Goal: Information Seeking & Learning: Understand process/instructions

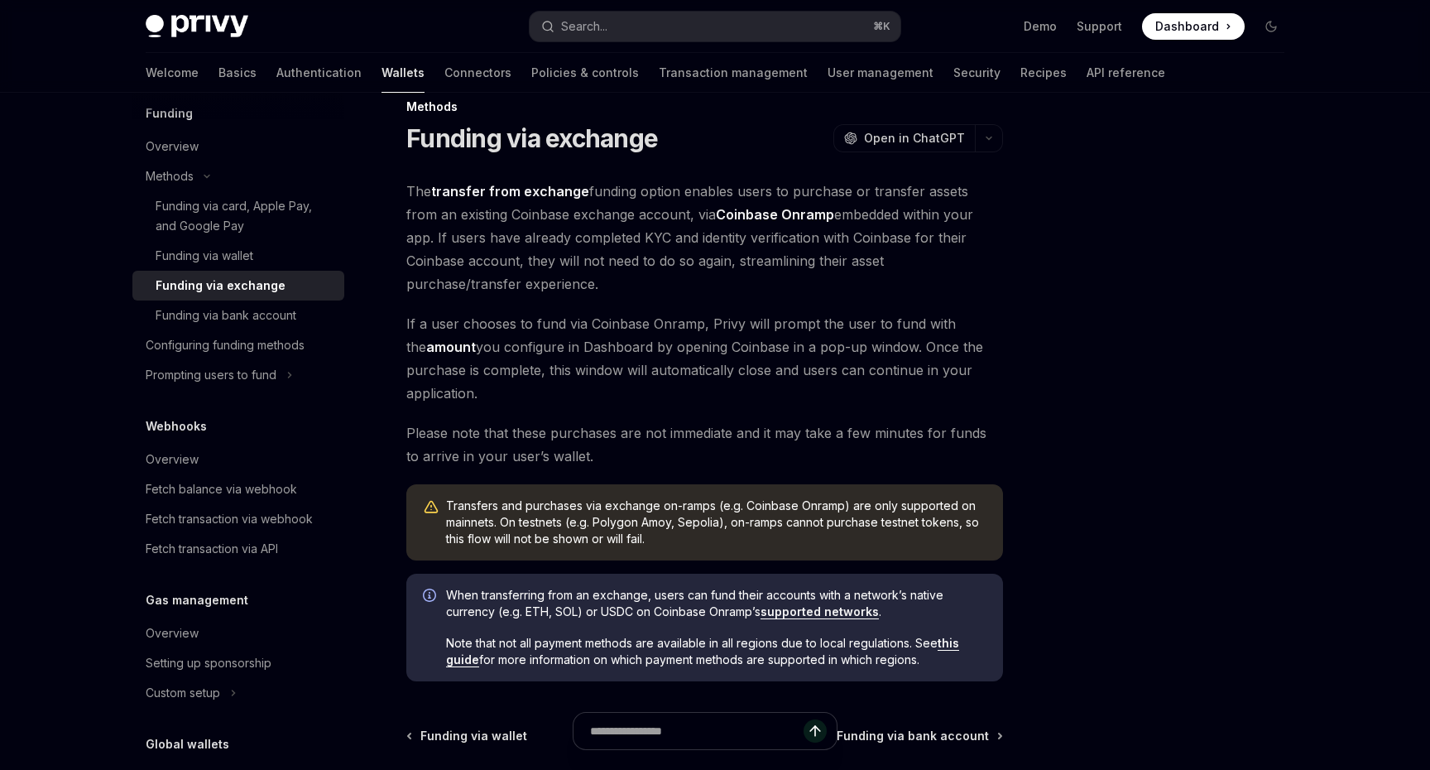
scroll to position [25, 0]
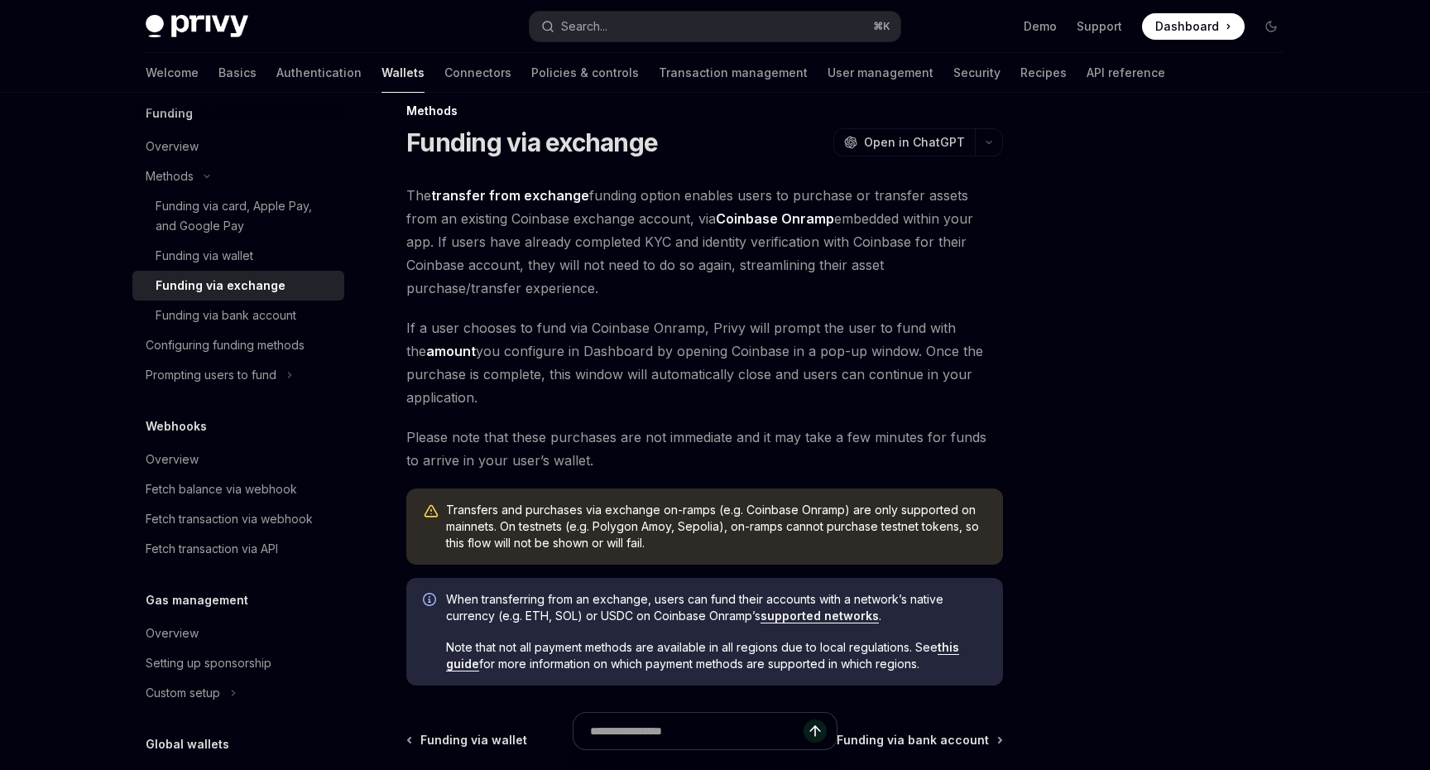
click at [768, 219] on link "Coinbase Onramp" at bounding box center [775, 218] width 118 height 17
click at [275, 231] on div "Funding via card, Apple Pay, and Google Pay" at bounding box center [245, 216] width 179 height 40
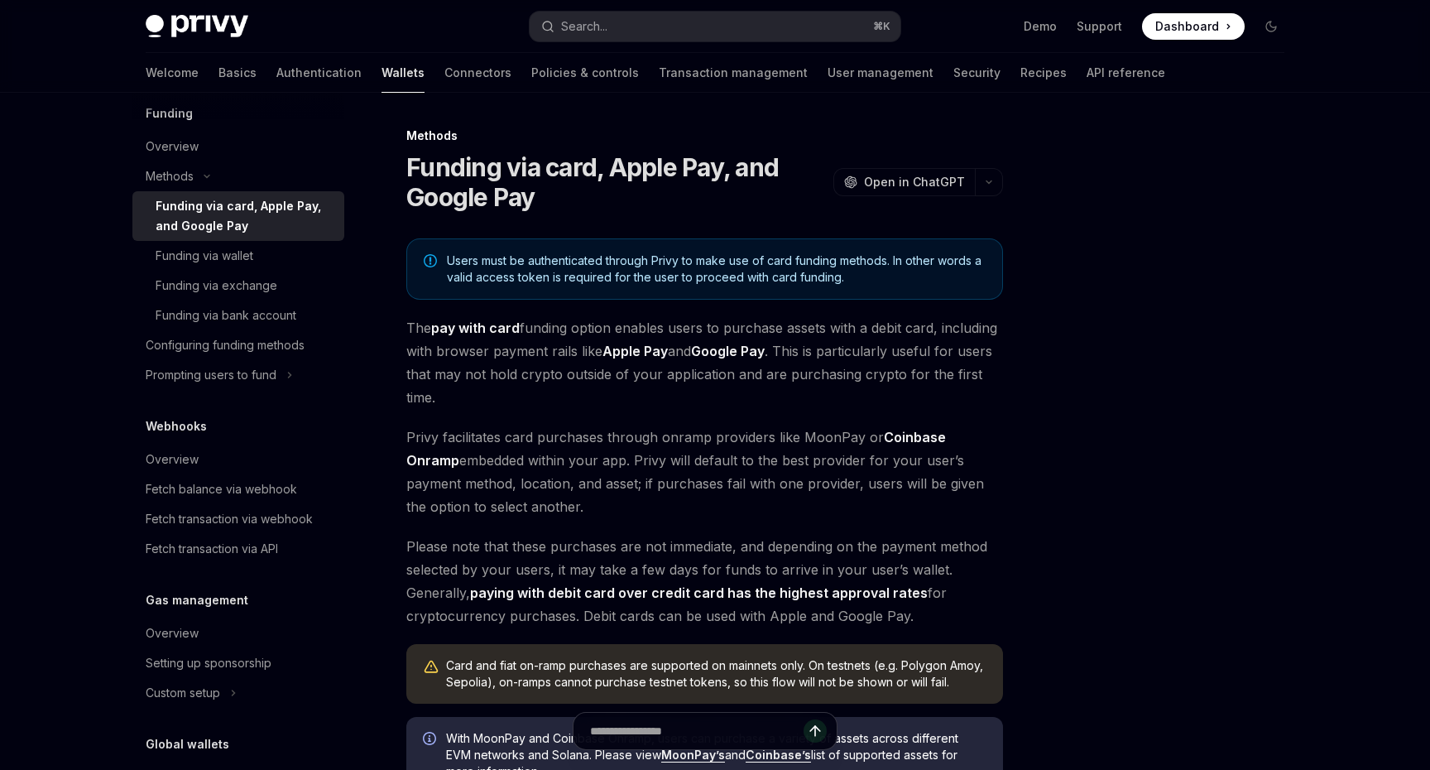
click at [840, 279] on span "Users must be authenticated through Privy to make use of card funding methods. …" at bounding box center [716, 268] width 539 height 33
click at [865, 281] on span "Users must be authenticated through Privy to make use of card funding methods. …" at bounding box center [716, 268] width 539 height 33
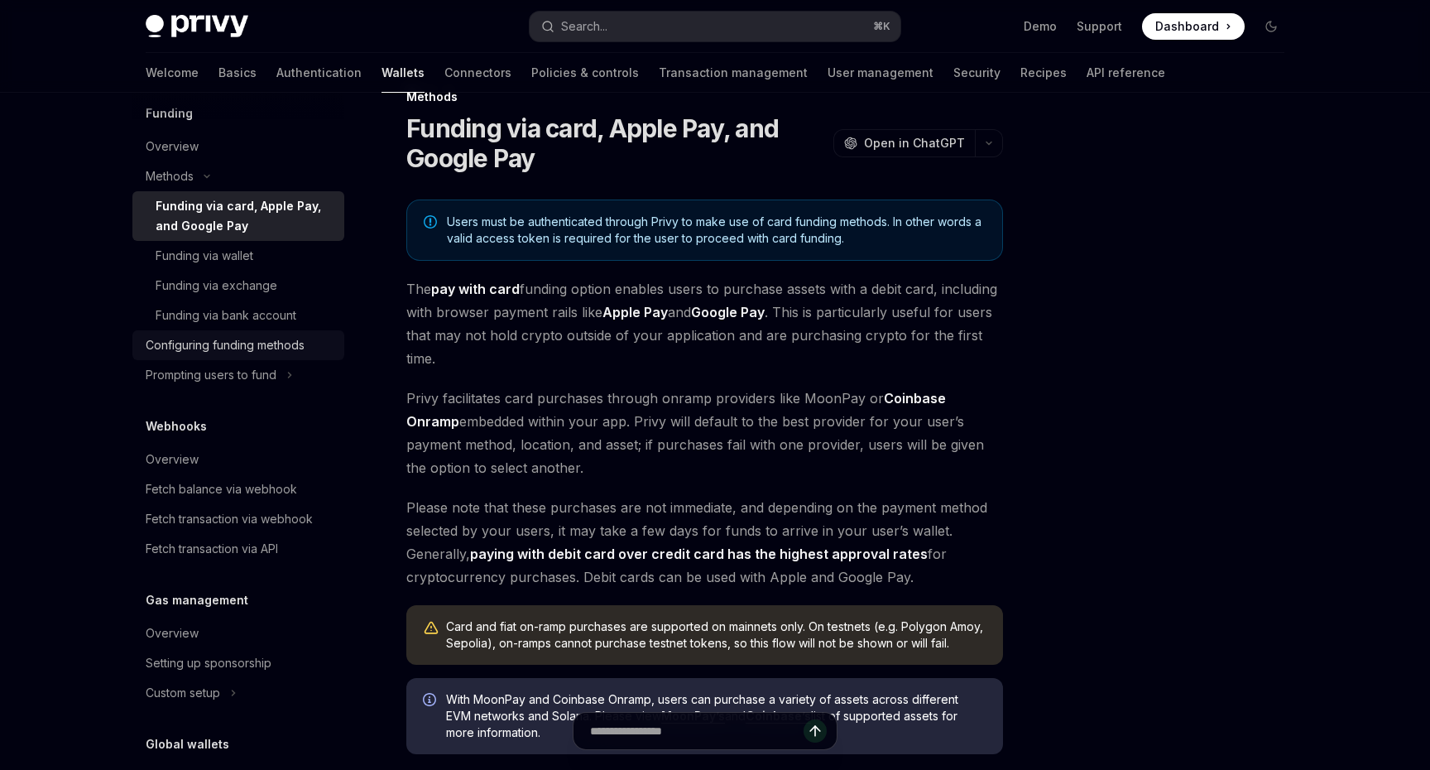
click at [259, 355] on link "Configuring funding methods" at bounding box center [238, 345] width 212 height 30
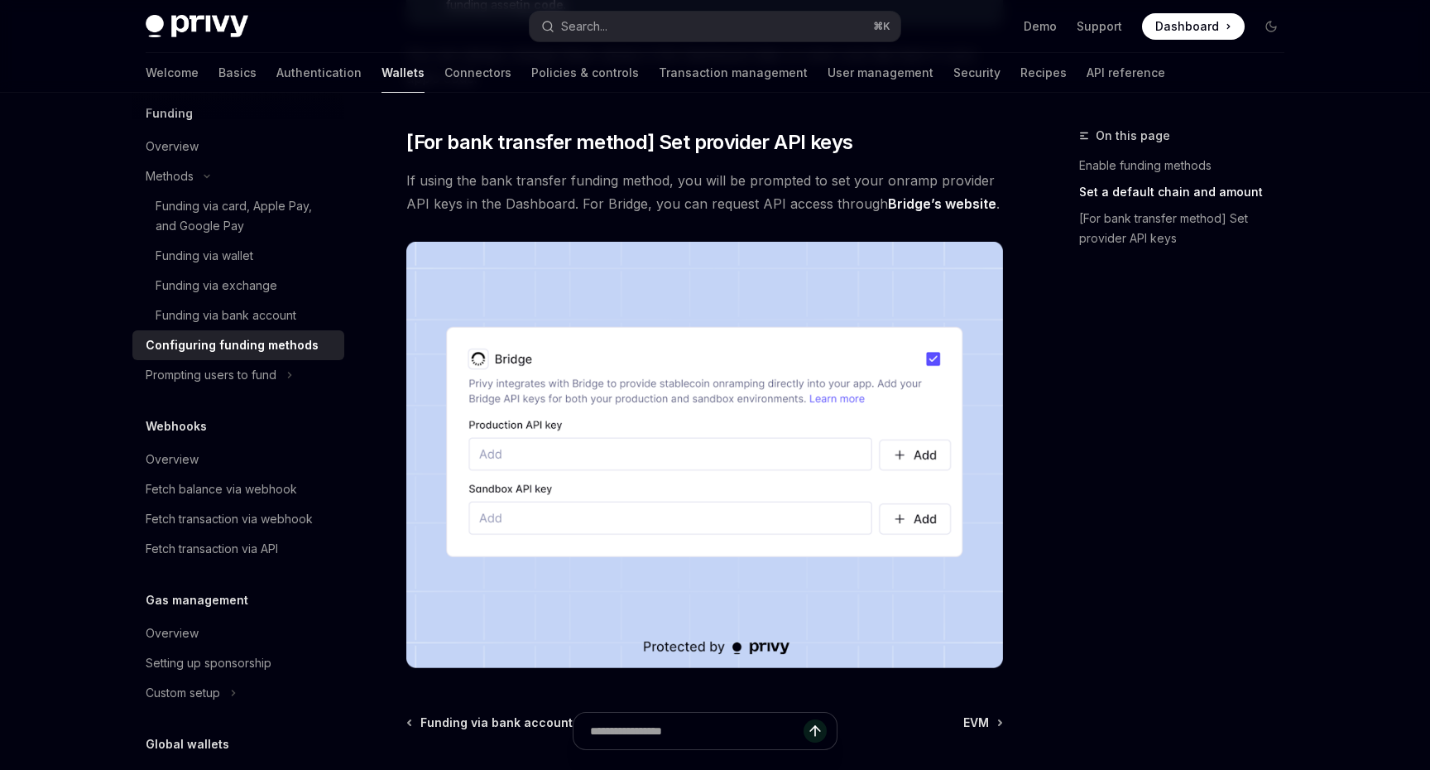
scroll to position [1538, 0]
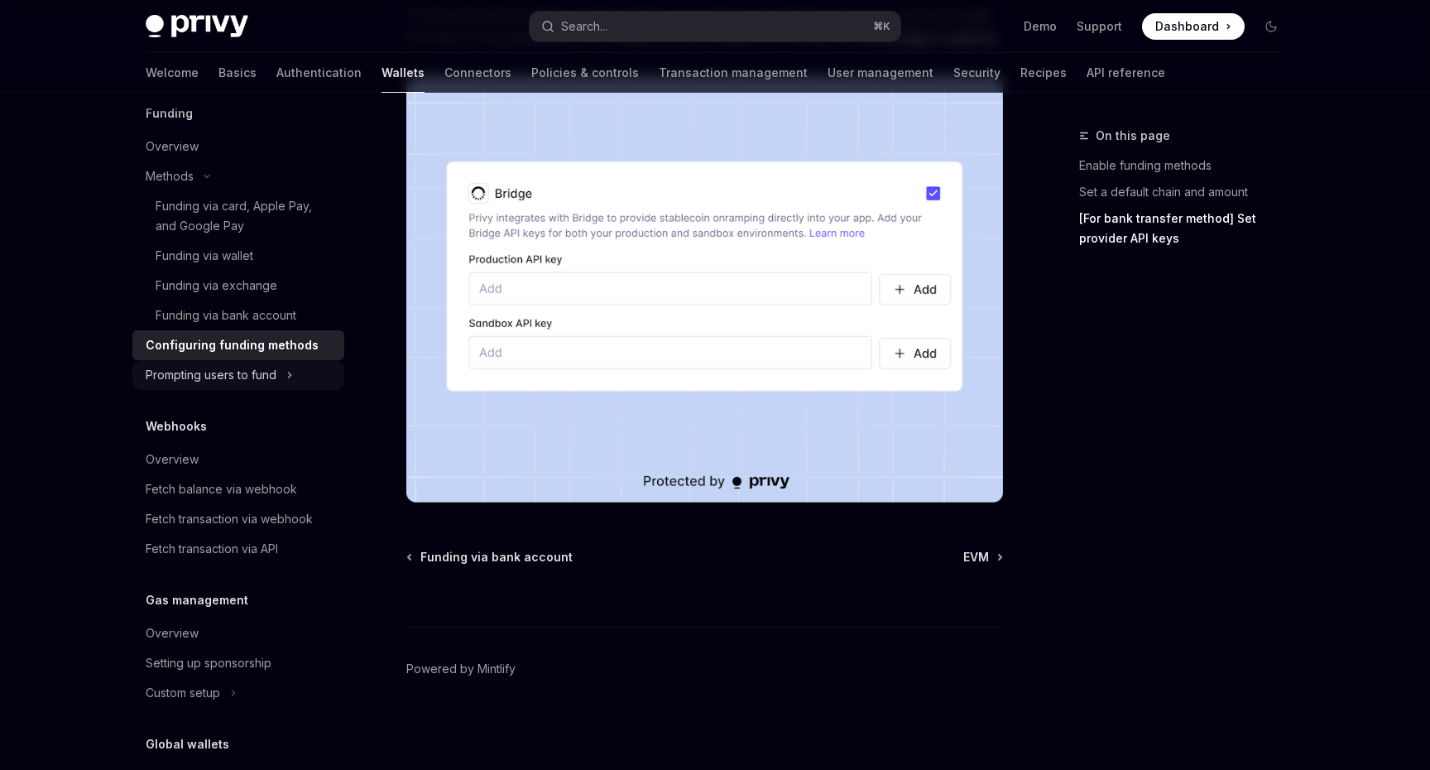
click at [271, 377] on div "Prompting users to fund" at bounding box center [211, 375] width 131 height 20
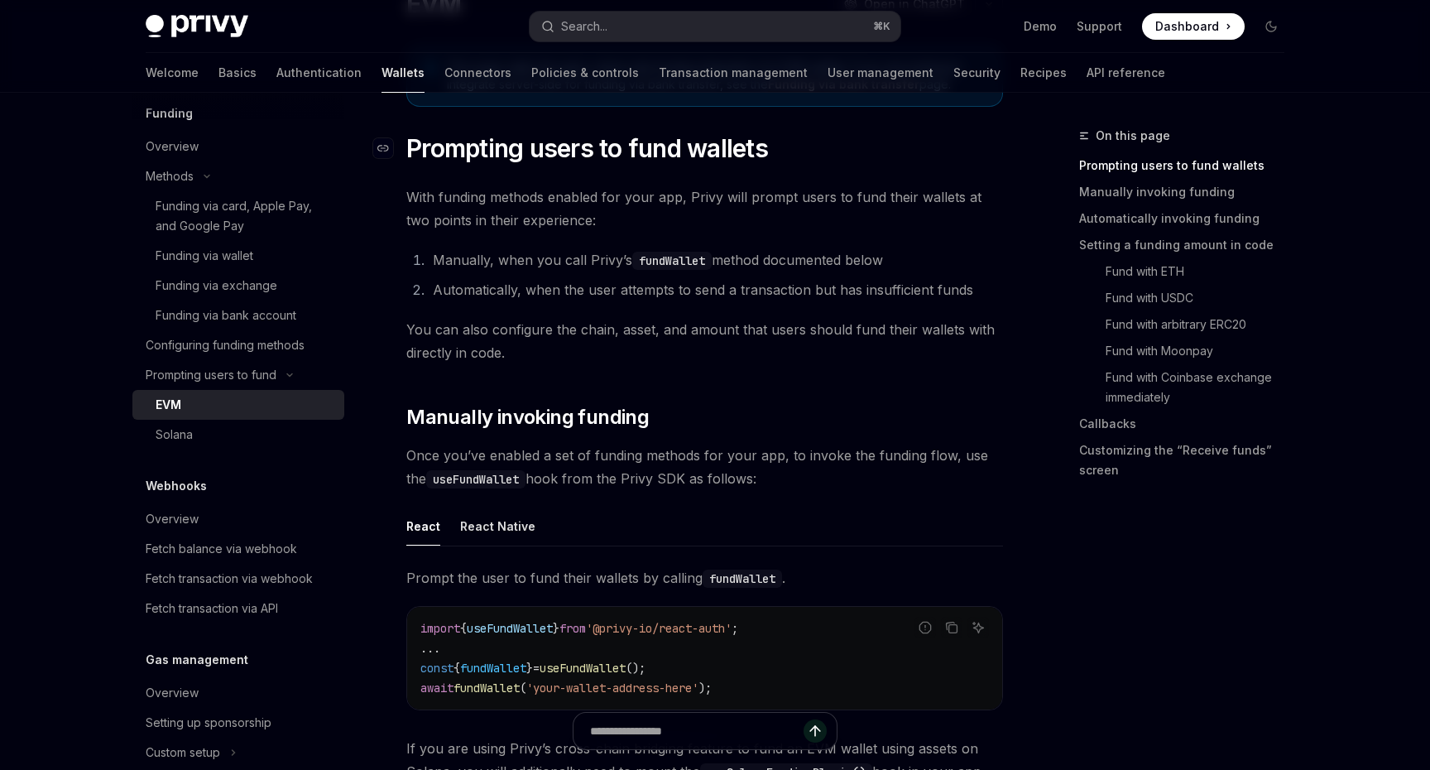
scroll to position [69, 0]
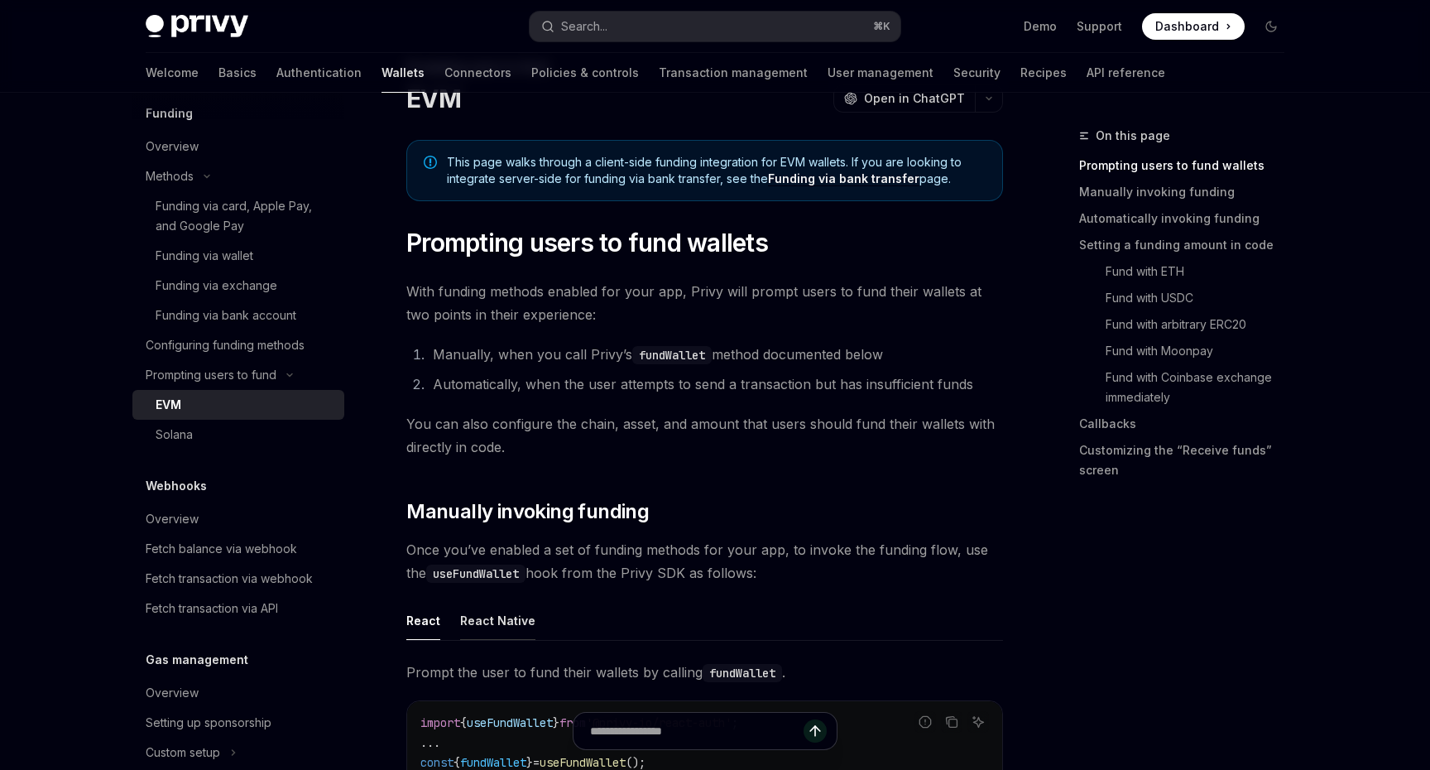
click at [480, 620] on button "React Native" at bounding box center [497, 620] width 75 height 39
type textarea "*"
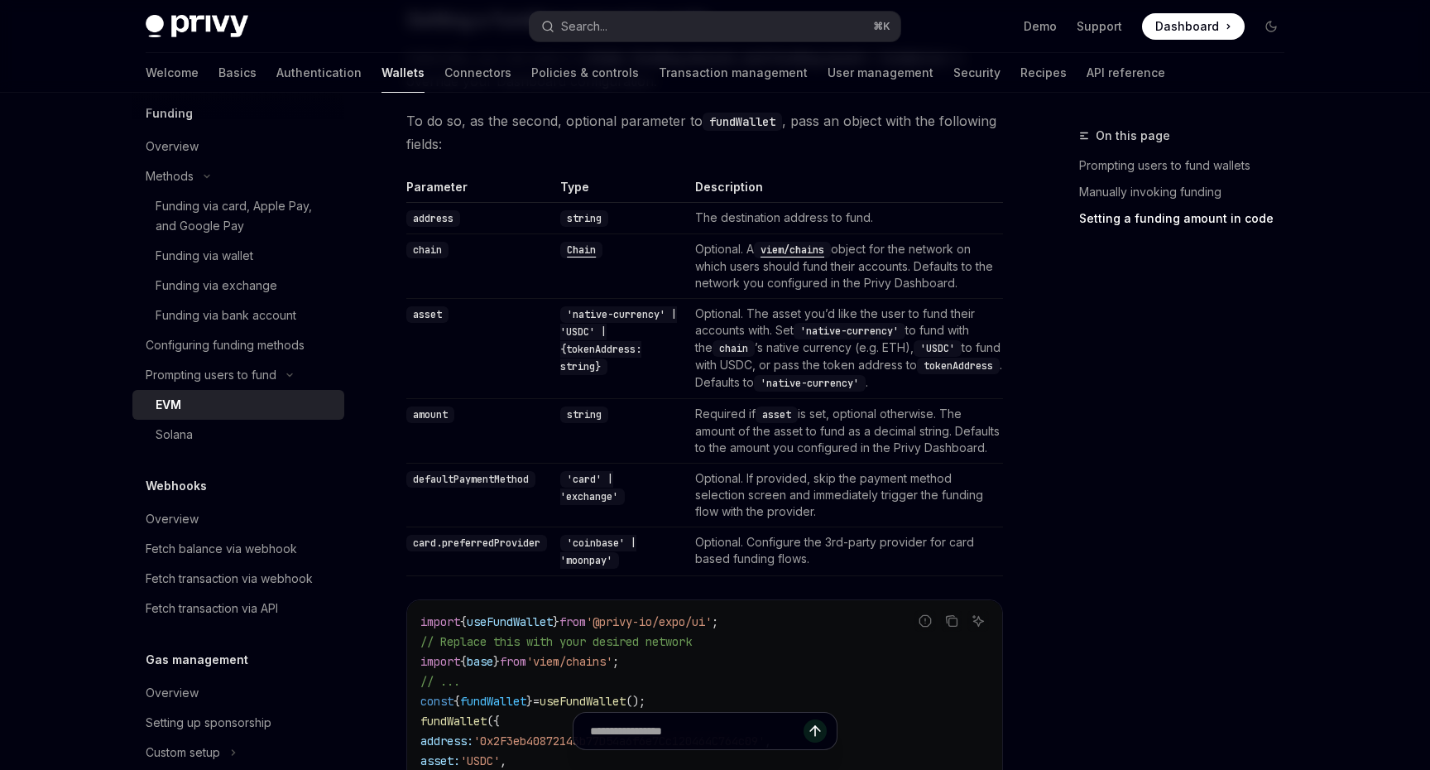
scroll to position [1206, 0]
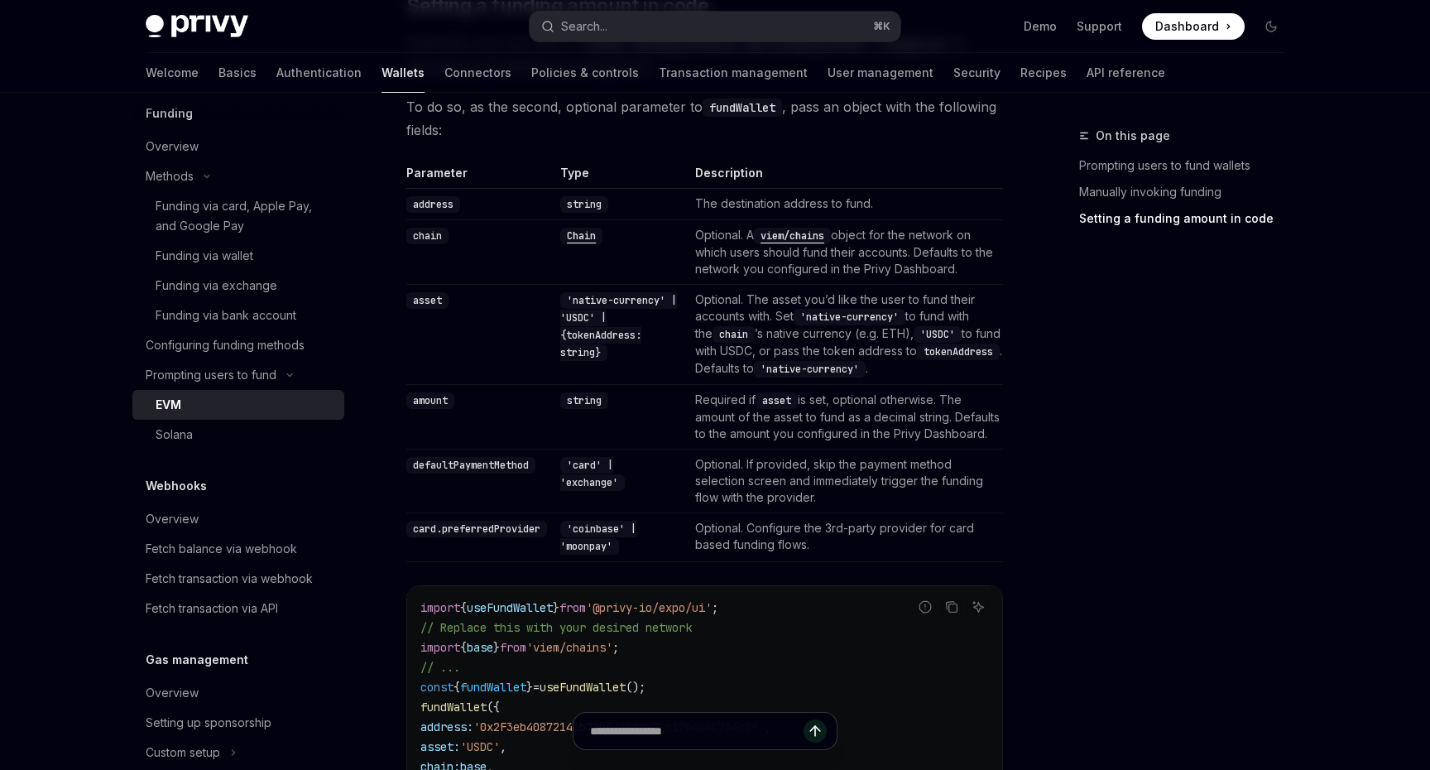
click at [1092, 393] on div "On this page Prompting users to fund wallets Manually invoking funding Setting …" at bounding box center [1172, 448] width 252 height 644
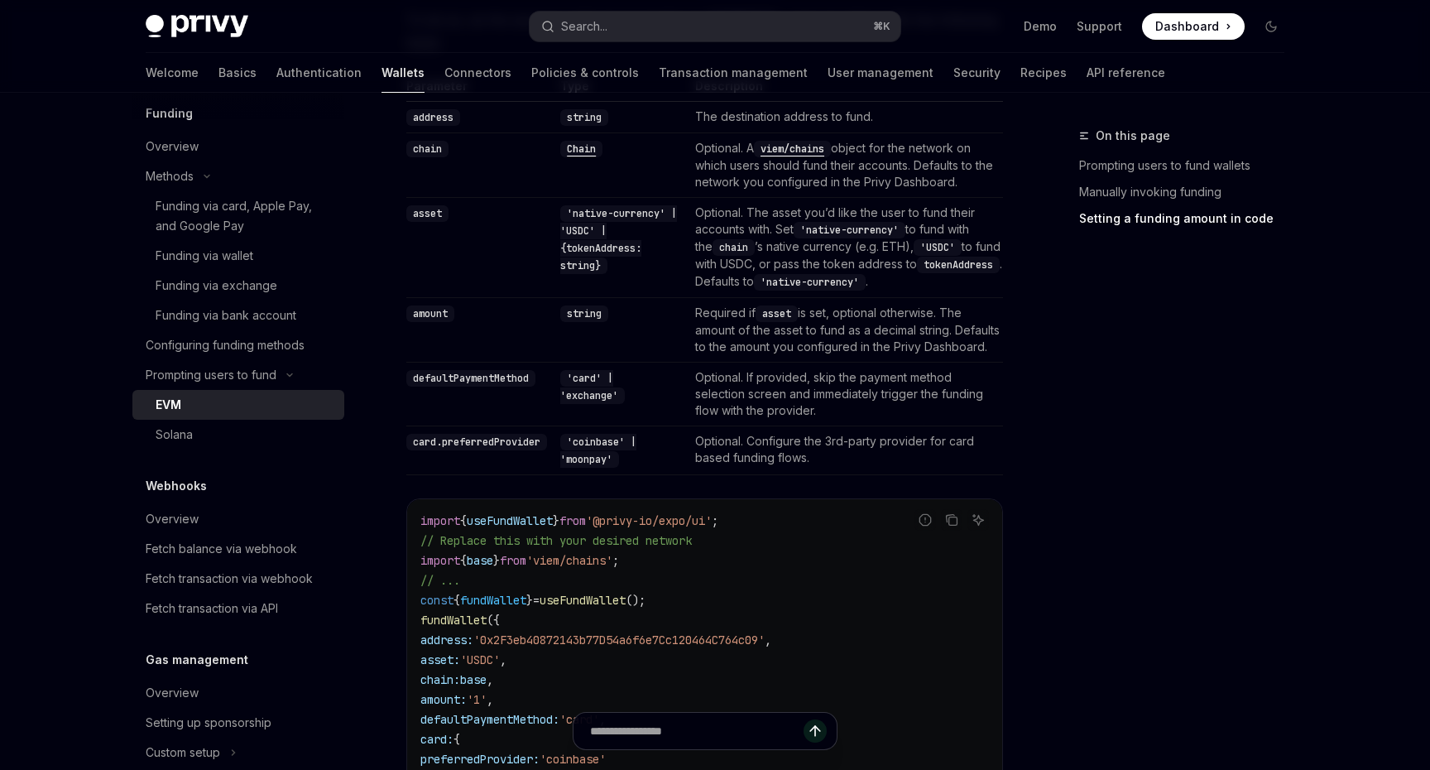
scroll to position [1631, 0]
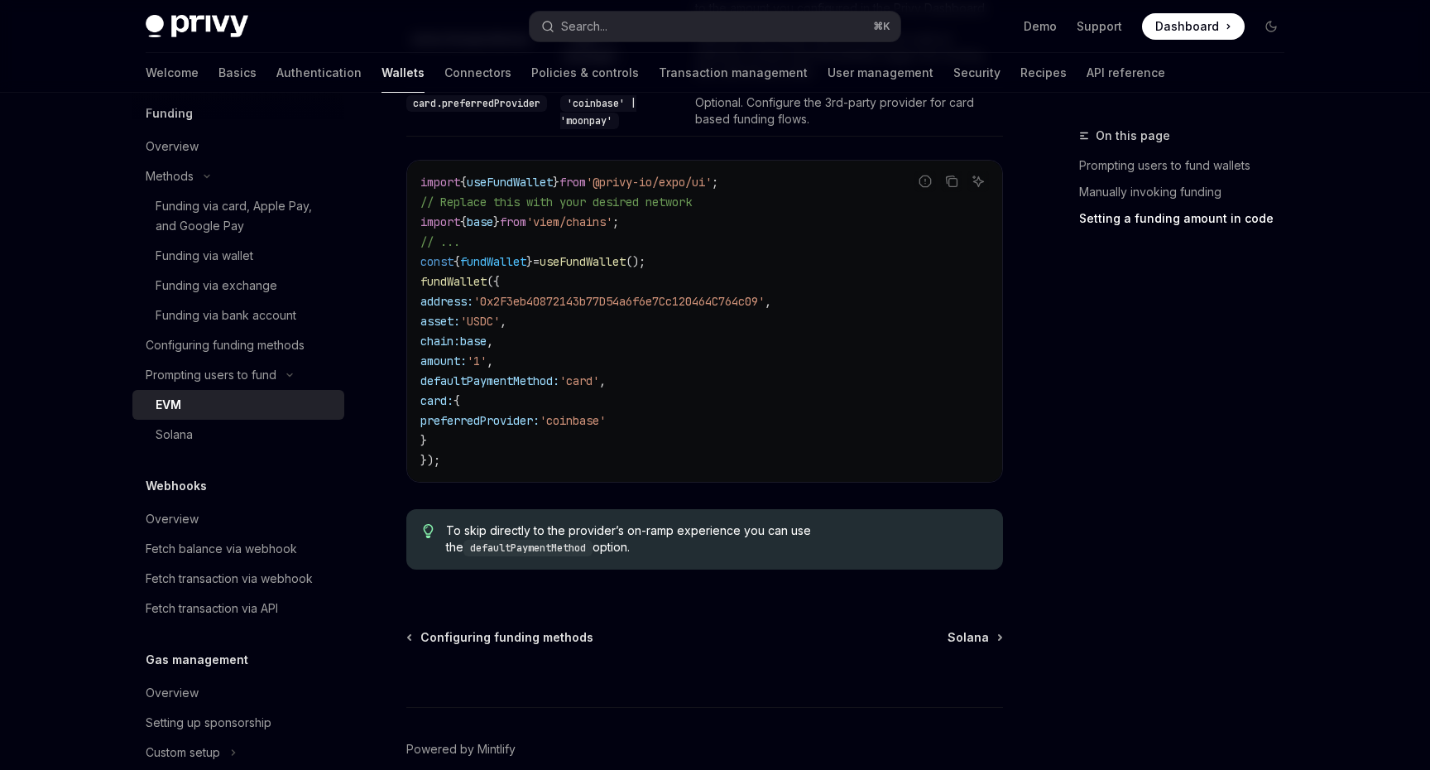
click at [1118, 443] on div "On this page Prompting users to fund wallets Manually invoking funding Setting …" at bounding box center [1172, 448] width 252 height 644
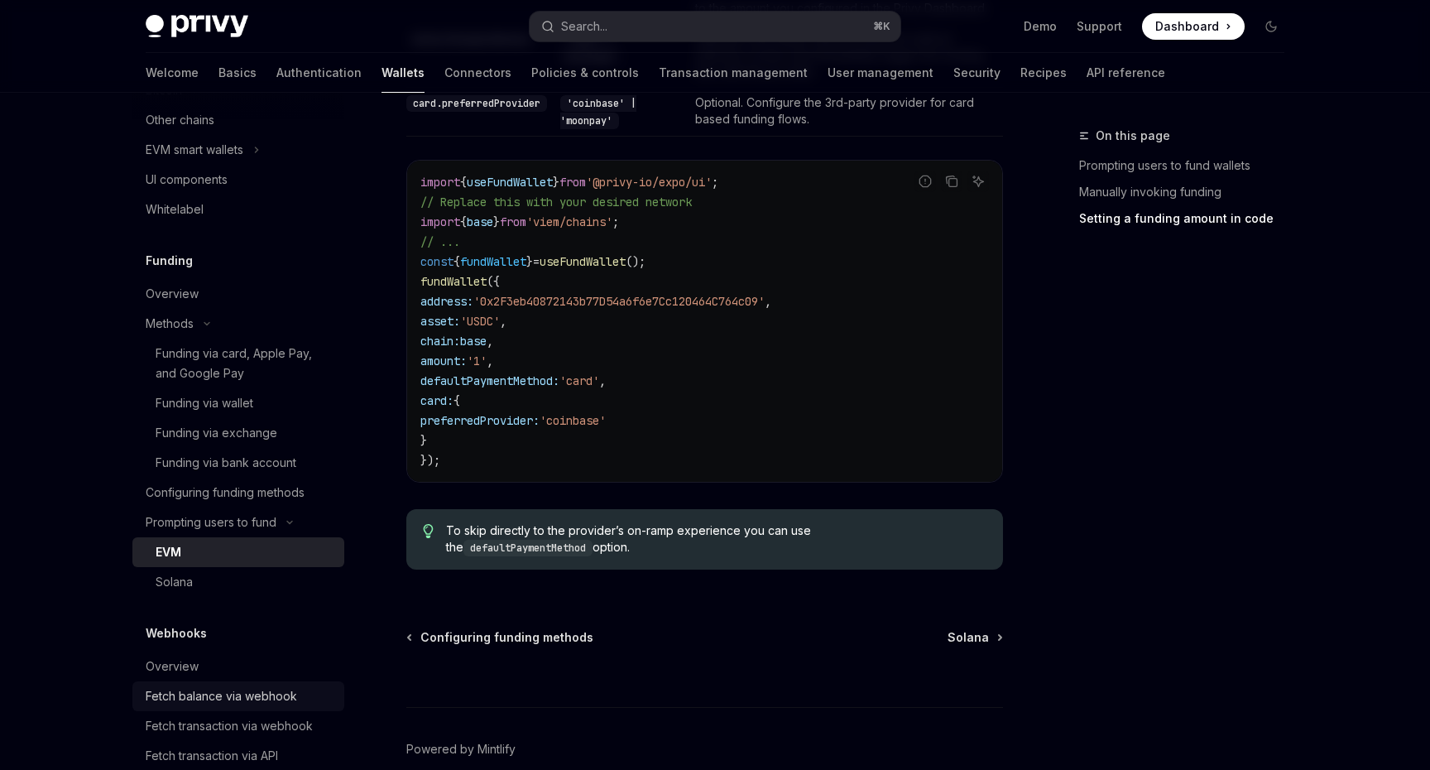
scroll to position [826, 0]
